Goal: Task Accomplishment & Management: Use online tool/utility

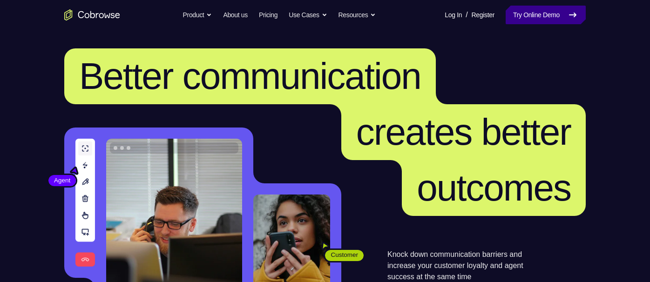
click at [527, 22] on link "Try Online Demo" at bounding box center [546, 15] width 80 height 19
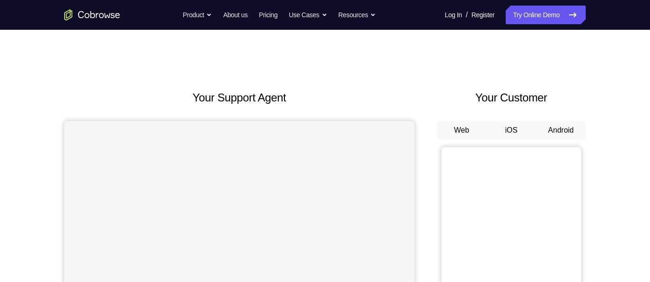
click at [556, 132] on button "Android" at bounding box center [561, 130] width 50 height 19
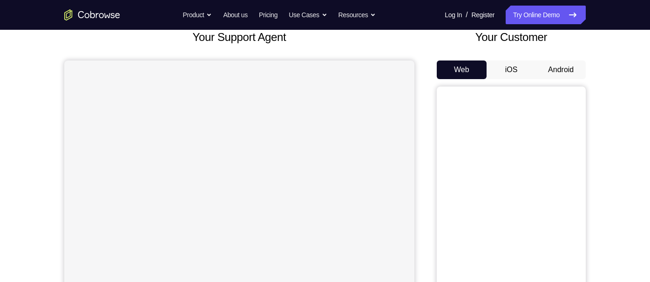
scroll to position [60, 0]
click at [570, 72] on button "Android" at bounding box center [561, 70] width 50 height 19
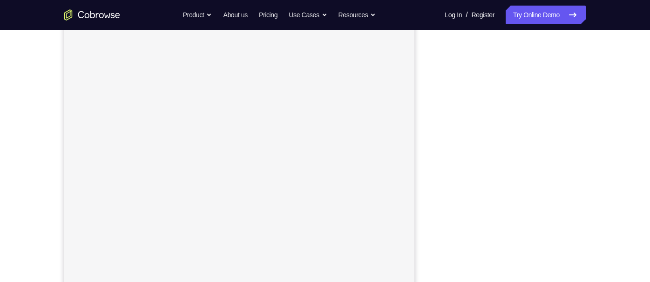
scroll to position [152, 0]
